Goal: Task Accomplishment & Management: Use online tool/utility

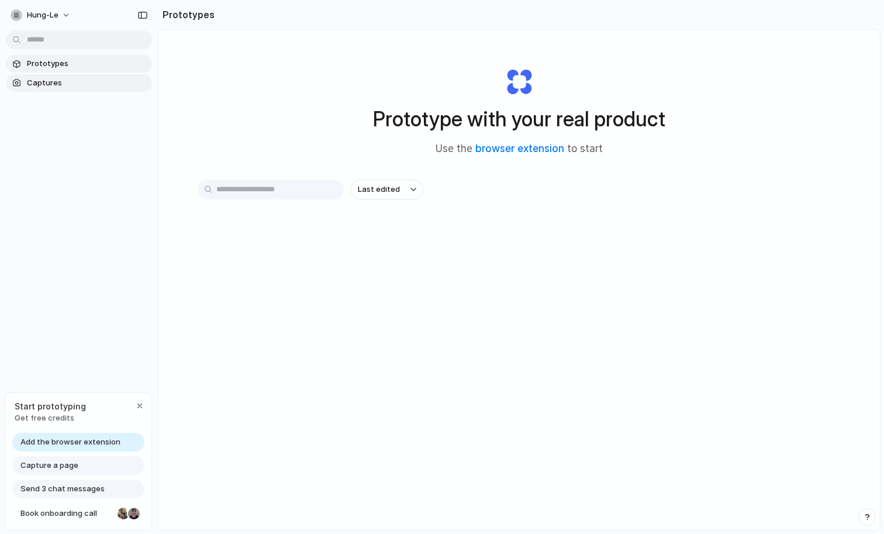
click at [95, 82] on span "Captures" at bounding box center [87, 83] width 120 height 12
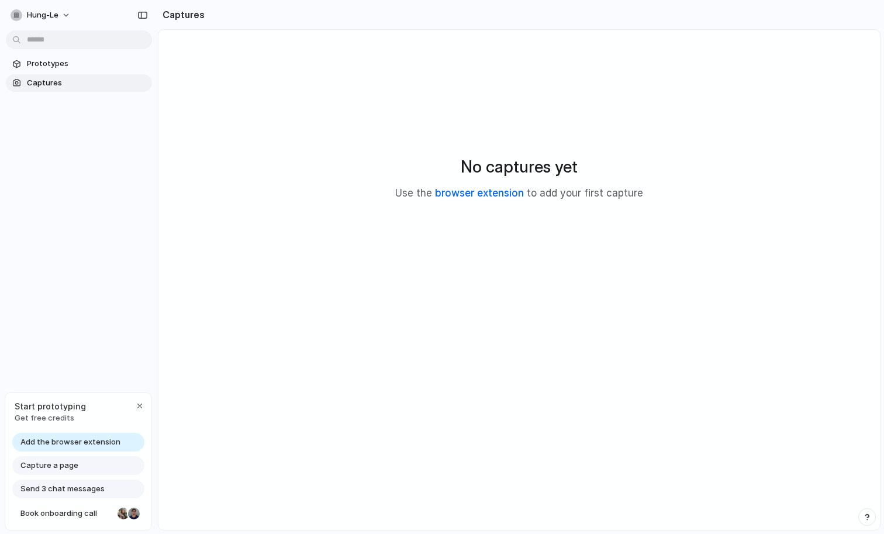
click at [501, 195] on link "browser extension" at bounding box center [479, 193] width 89 height 12
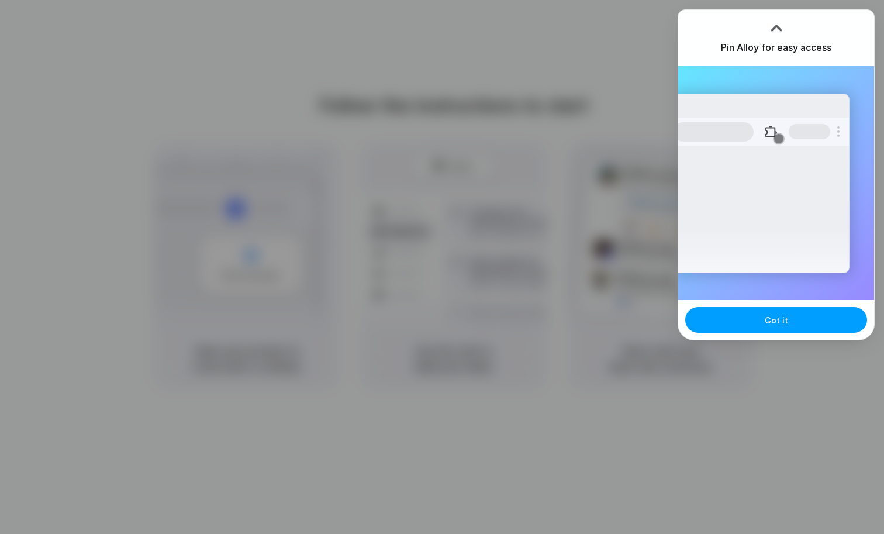
click at [788, 328] on button "Got it" at bounding box center [776, 320] width 182 height 26
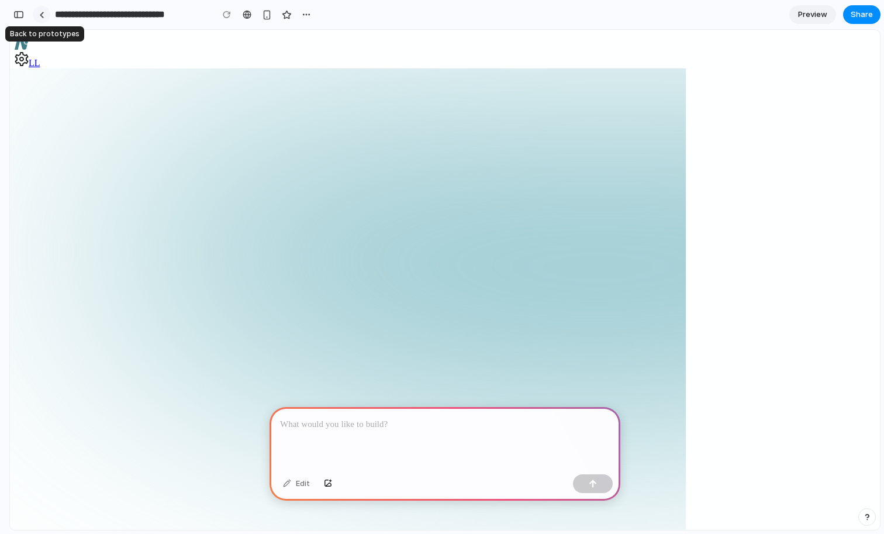
click at [40, 17] on div at bounding box center [41, 15] width 5 height 6
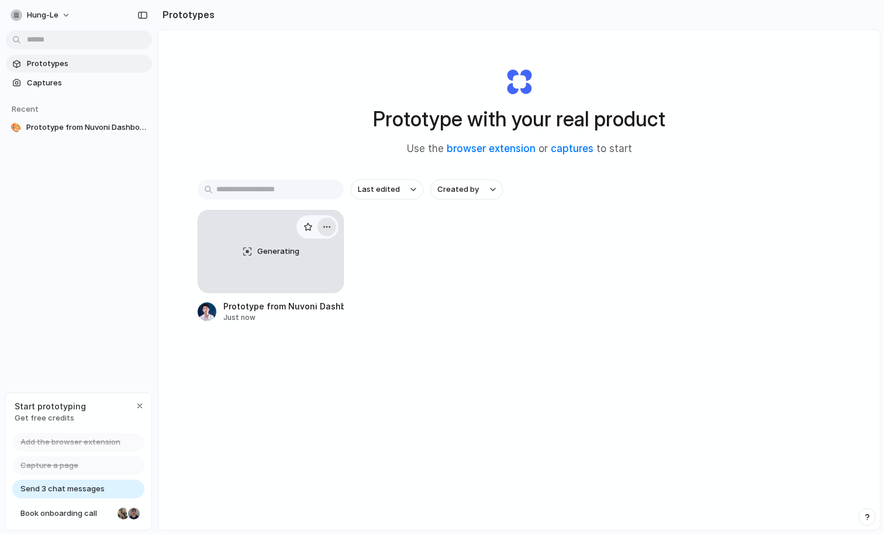
click at [328, 232] on button "button" at bounding box center [327, 227] width 19 height 19
click at [311, 313] on li "Delete" at bounding box center [293, 310] width 83 height 19
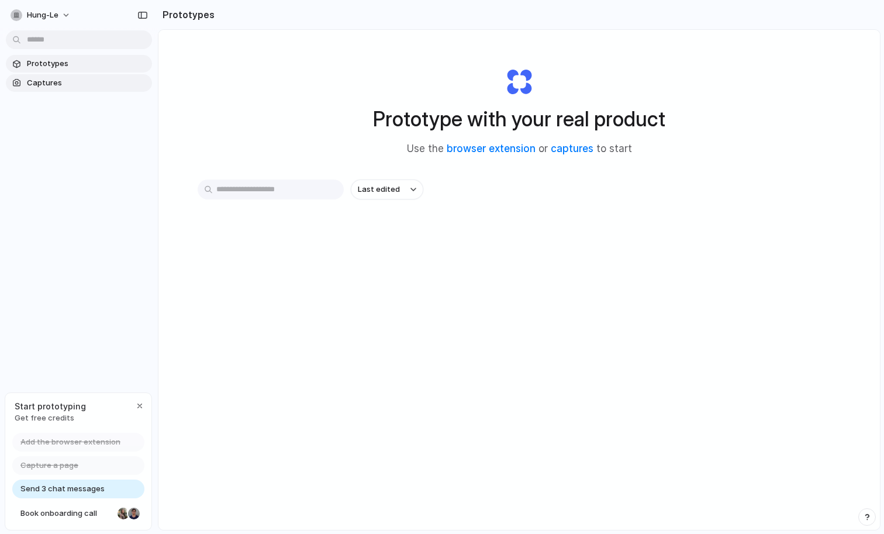
click at [101, 80] on span "Captures" at bounding box center [87, 83] width 120 height 12
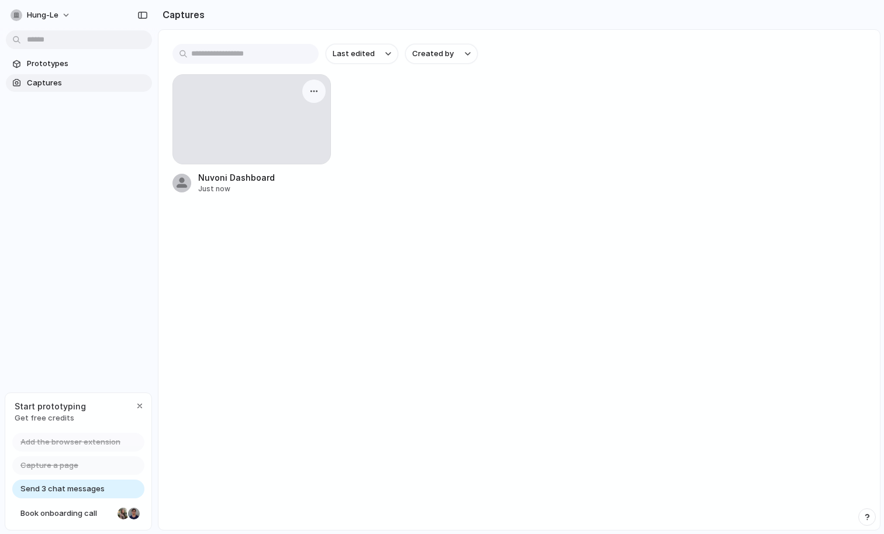
click at [256, 106] on div at bounding box center [251, 119] width 157 height 89
click at [226, 180] on div "Nuvoni Dashboard" at bounding box center [236, 177] width 77 height 12
click at [257, 127] on div at bounding box center [251, 119] width 157 height 89
click at [313, 92] on div "button" at bounding box center [313, 91] width 9 height 9
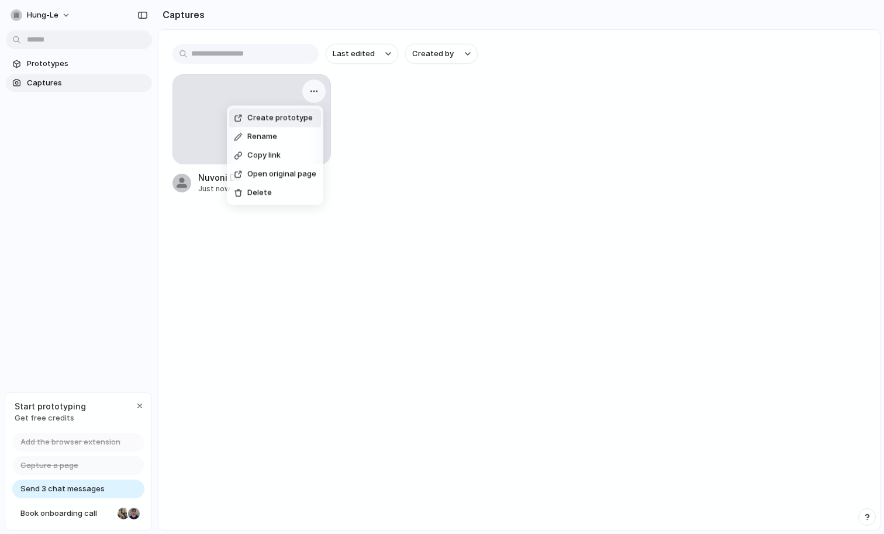
click at [302, 119] on span "Create prototype" at bounding box center [279, 118] width 65 height 12
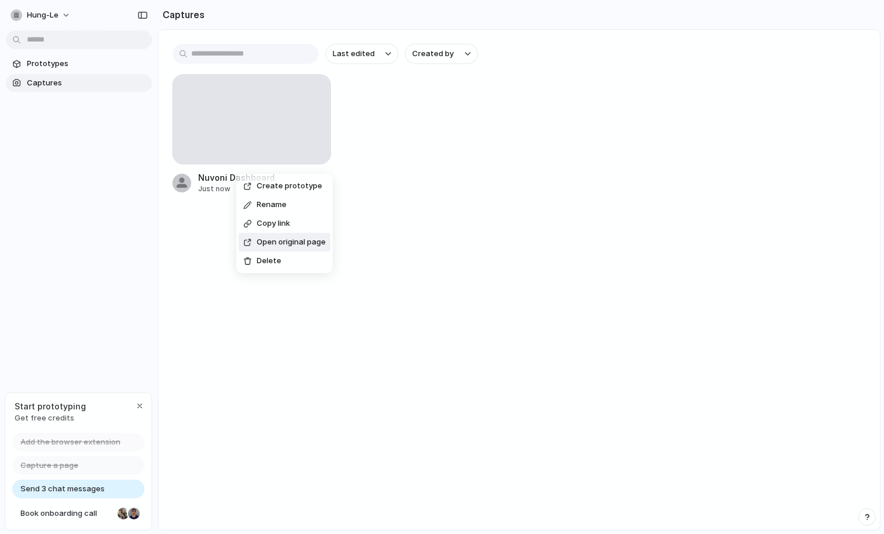
click at [262, 243] on span "Open original page" at bounding box center [291, 242] width 69 height 12
click at [263, 133] on div at bounding box center [251, 119] width 157 height 89
click at [316, 96] on button "button" at bounding box center [314, 91] width 19 height 19
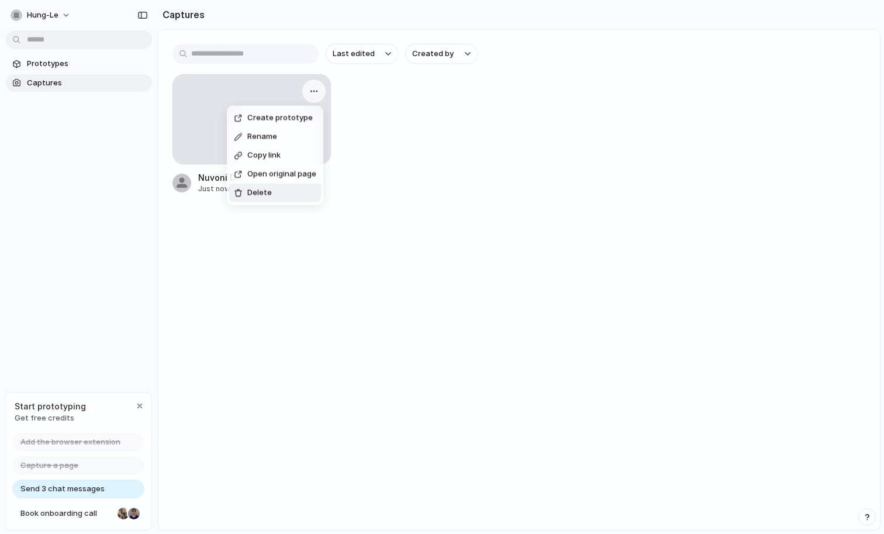
click at [277, 194] on li "Delete" at bounding box center [275, 193] width 92 height 19
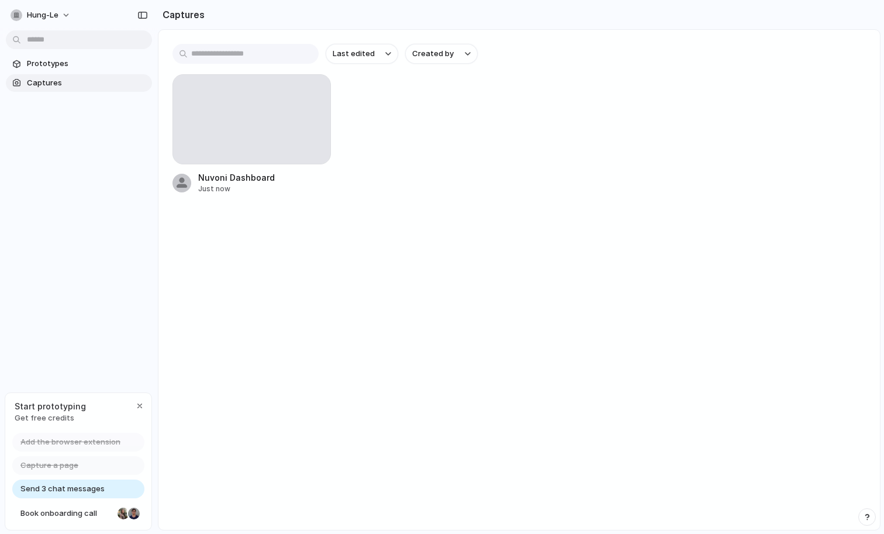
drag, startPoint x: 277, startPoint y: 194, endPoint x: 492, endPoint y: 304, distance: 241.7
click at [492, 304] on main "Last edited Created by Nuvoni Dashboard Just now" at bounding box center [519, 279] width 723 height 501
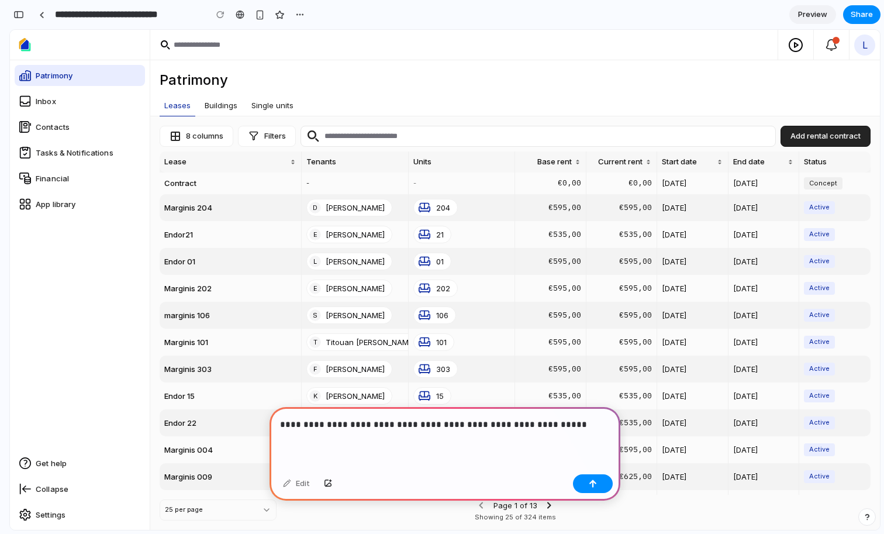
click at [387, 426] on p "**********" at bounding box center [445, 425] width 330 height 14
click at [609, 430] on p "**********" at bounding box center [445, 425] width 330 height 14
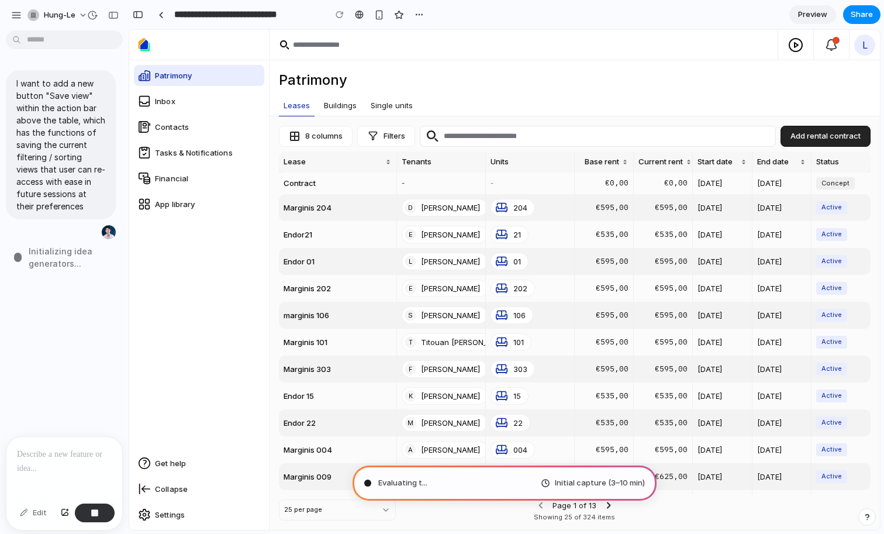
click at [182, 488] on p "Collapse" at bounding box center [171, 489] width 33 height 12
click at [386, 136] on button "Filters" at bounding box center [386, 136] width 58 height 21
click at [459, 64] on header "Patrimony Leases Buildings Single units" at bounding box center [575, 88] width 611 height 56
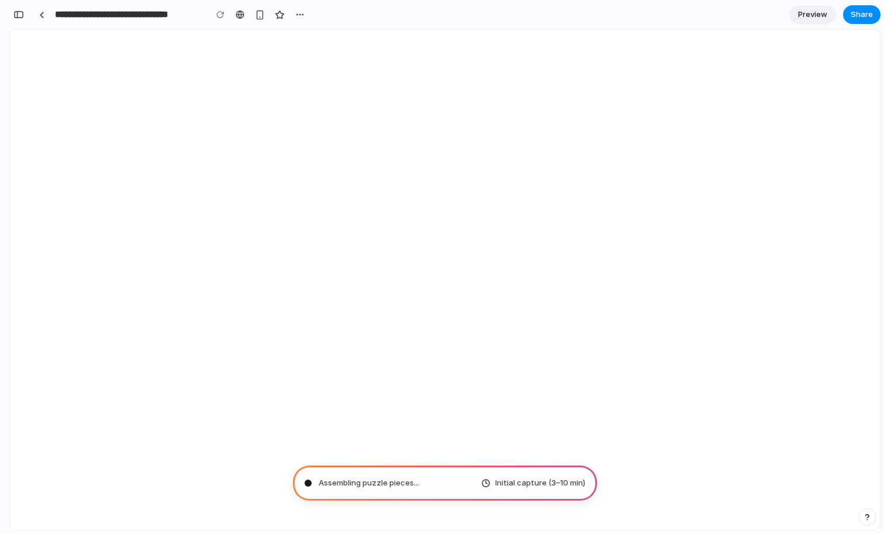
type input "**********"
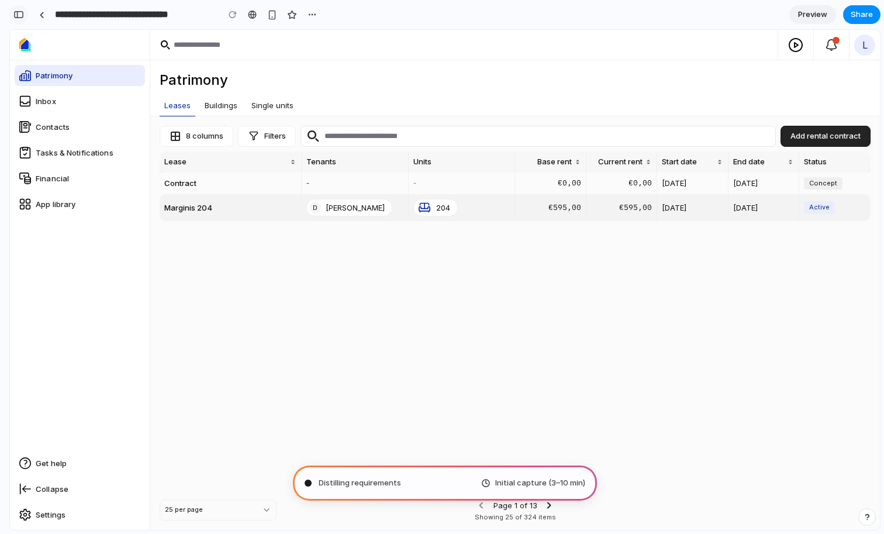
scroll to position [112, 0]
click at [17, 12] on div "button" at bounding box center [18, 15] width 11 height 8
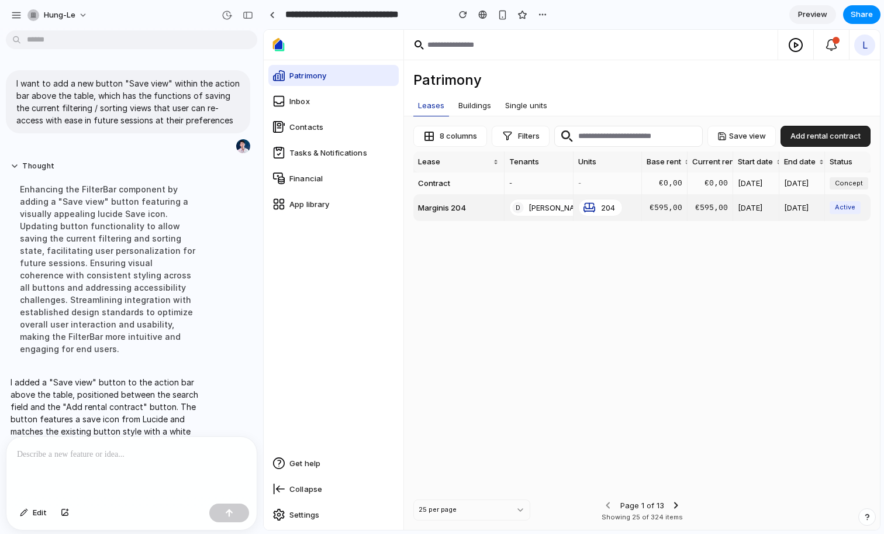
scroll to position [50, 0]
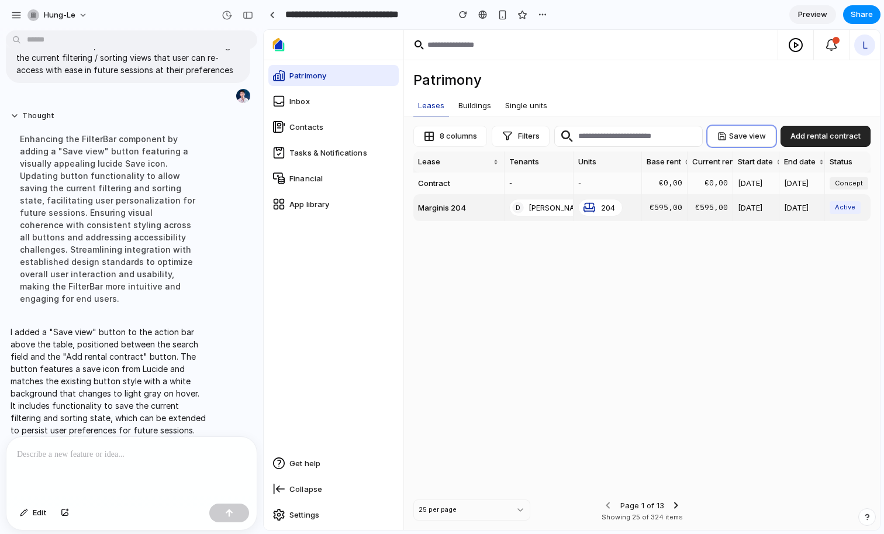
click at [742, 132] on button "Save view" at bounding box center [742, 136] width 68 height 21
click at [527, 131] on button "Filters" at bounding box center [521, 136] width 58 height 21
click at [513, 136] on icon at bounding box center [508, 136] width 12 height 12
click at [512, 136] on icon at bounding box center [508, 136] width 12 height 12
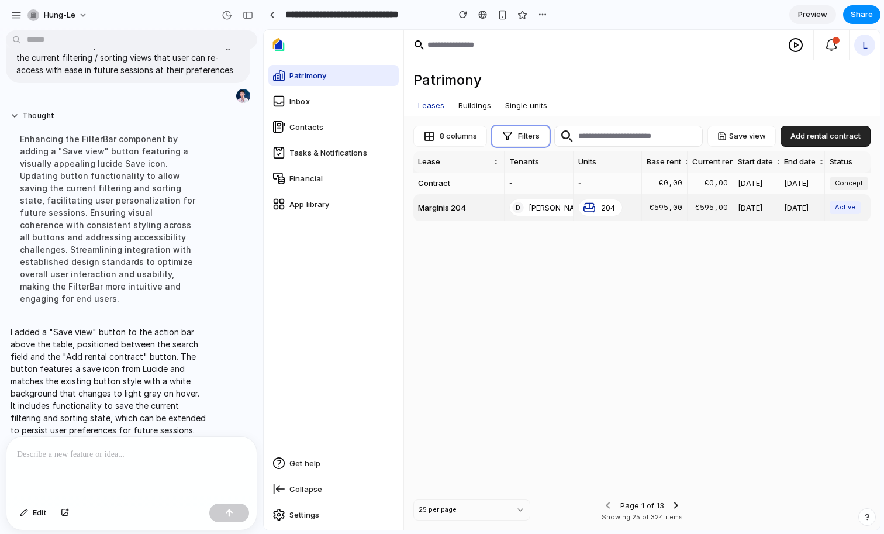
click at [512, 136] on icon at bounding box center [508, 136] width 12 height 12
click at [521, 127] on button "Filters" at bounding box center [521, 136] width 58 height 21
click at [460, 127] on button "8 columns" at bounding box center [450, 136] width 74 height 21
click at [538, 135] on button "Filters" at bounding box center [521, 136] width 58 height 21
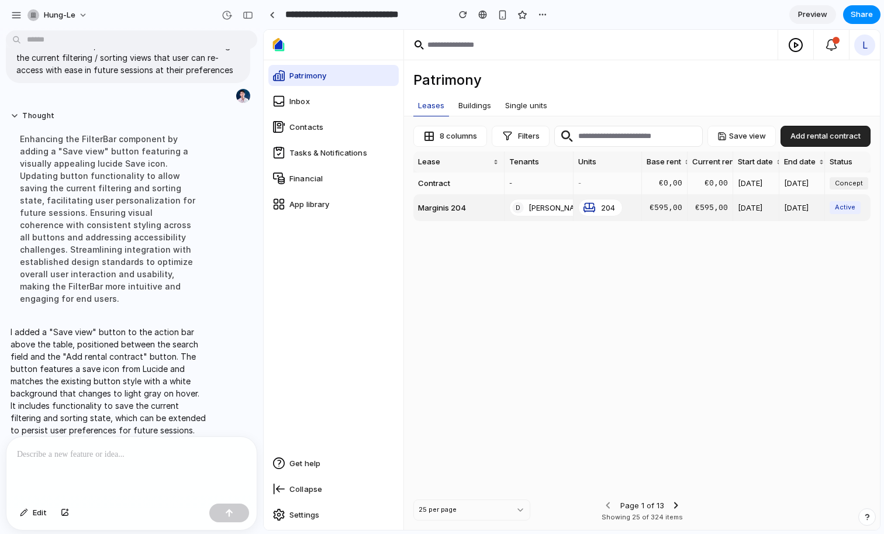
drag, startPoint x: 263, startPoint y: 135, endPoint x: 249, endPoint y: 135, distance: 14.0
click at [249, 135] on div "**********" at bounding box center [442, 267] width 884 height 534
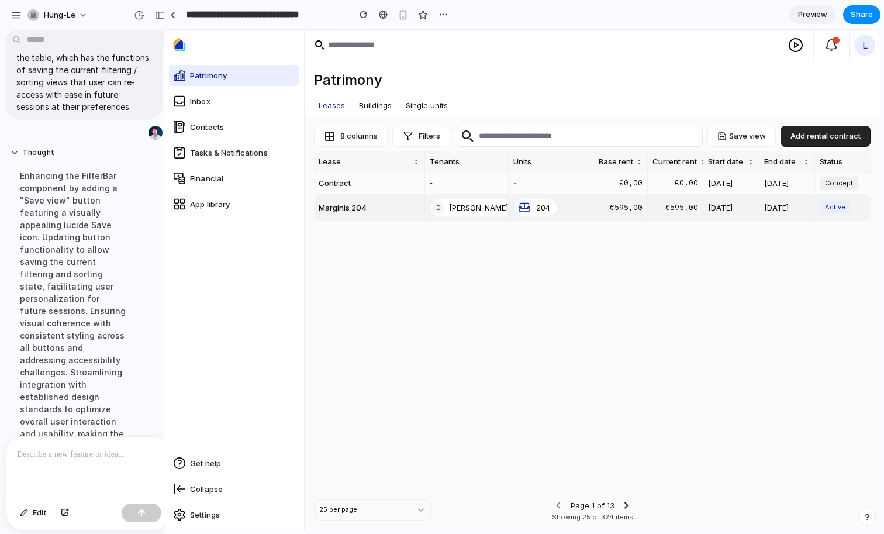
drag, startPoint x: 261, startPoint y: 136, endPoint x: 164, endPoint y: 139, distance: 96.5
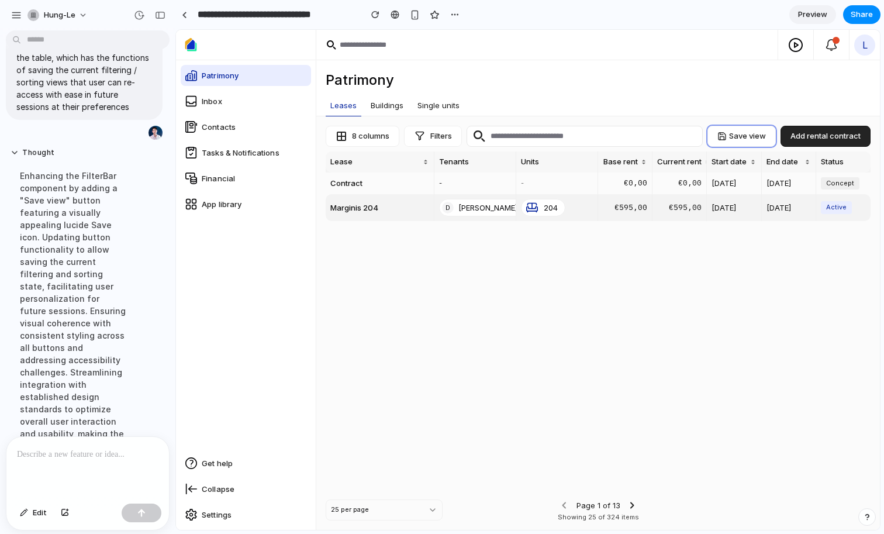
click at [733, 136] on button "Save view" at bounding box center [742, 136] width 68 height 21
click at [733, 137] on div "Save view Add rental contract" at bounding box center [789, 136] width 163 height 21
click at [733, 137] on button "Save view" at bounding box center [742, 136] width 68 height 21
click at [528, 371] on div "Lease Tenants Units Base rent Current rent Start date End date Status Contract …" at bounding box center [598, 322] width 545 height 343
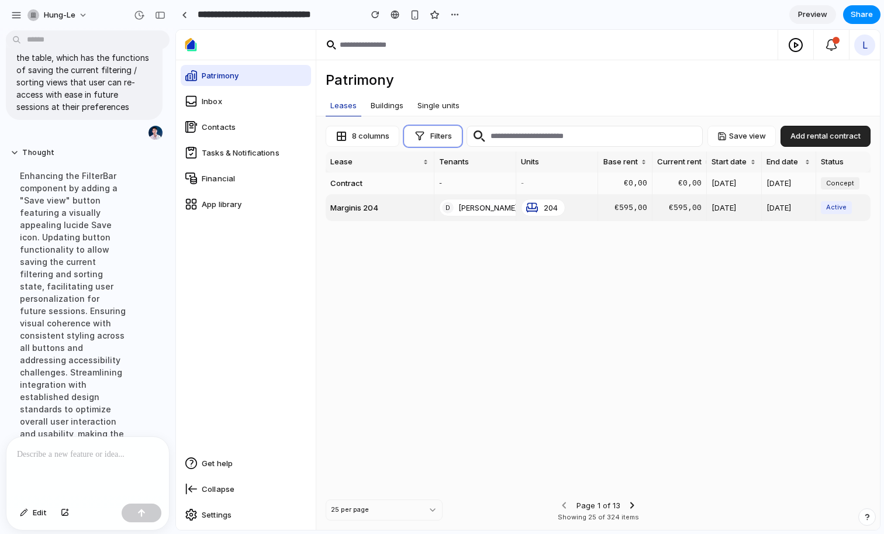
click at [447, 135] on button "Filters" at bounding box center [433, 136] width 58 height 21
click at [350, 139] on button "8 columns" at bounding box center [363, 136] width 74 height 21
click at [438, 140] on button "Filters" at bounding box center [433, 136] width 58 height 21
click at [465, 210] on span "[PERSON_NAME]" at bounding box center [490, 208] width 64 height 10
click at [390, 106] on span "Buildings" at bounding box center [387, 105] width 33 height 11
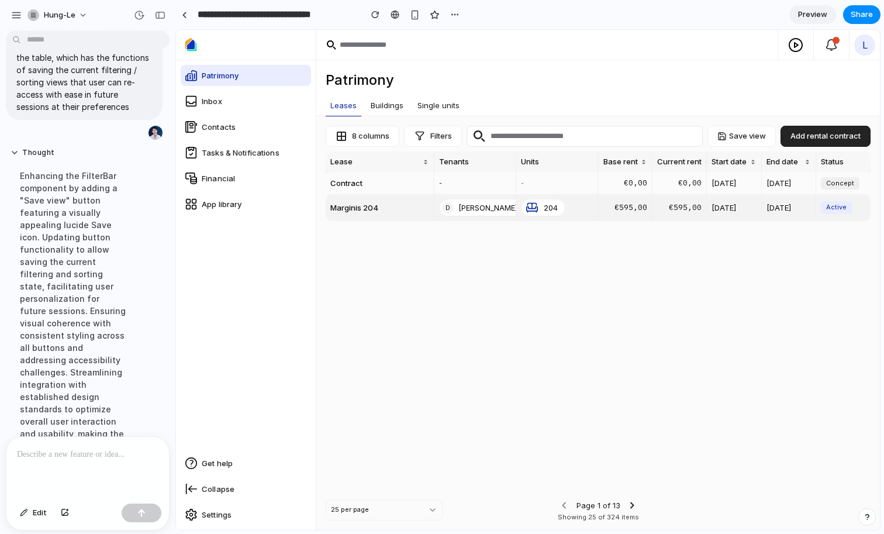
click at [456, 109] on span "Single units" at bounding box center [439, 105] width 42 height 11
click at [833, 44] on icon "button" at bounding box center [832, 45] width 12 height 12
